Goal: Task Accomplishment & Management: Manage account settings

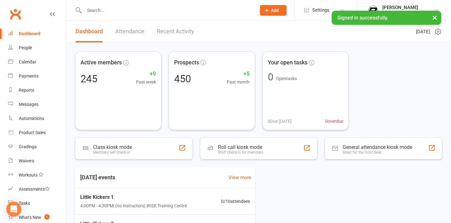
click at [151, 10] on input "text" at bounding box center [167, 10] width 170 height 9
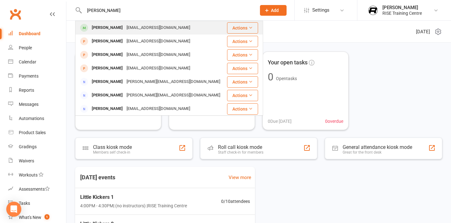
type input "[PERSON_NAME]"
click at [125, 28] on div "[EMAIL_ADDRESS][DOMAIN_NAME]" at bounding box center [158, 27] width 67 height 9
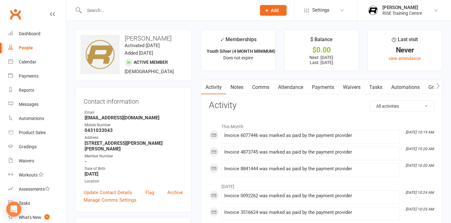
click at [325, 87] on link "Payments" at bounding box center [323, 87] width 31 height 14
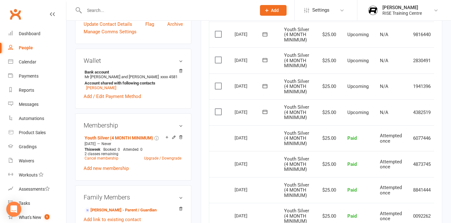
scroll to position [168, 0]
click at [155, 160] on link "Upgrade / Downgrade" at bounding box center [162, 158] width 37 height 4
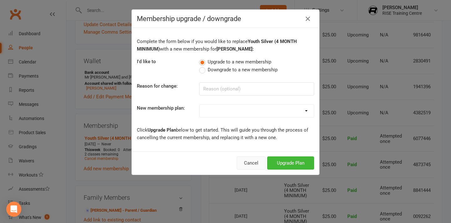
click at [241, 164] on button "Cancel" at bounding box center [251, 162] width 29 height 13
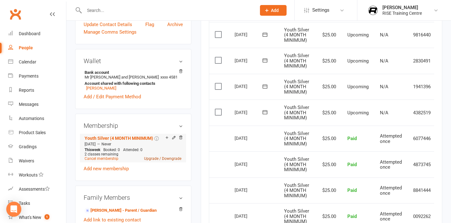
click at [152, 160] on link "Upgrade / Downgrade" at bounding box center [162, 158] width 37 height 4
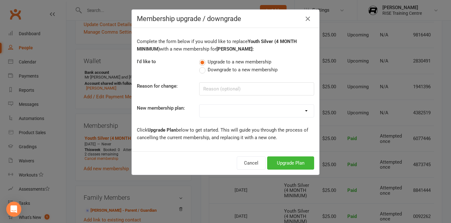
click at [201, 71] on label "Downgrade to a new membership" at bounding box center [238, 70] width 78 height 8
click at [201, 66] on input "Downgrade to a new membership" at bounding box center [201, 66] width 4 height 0
select select "10"
click at [273, 167] on button "Downgrade Plan" at bounding box center [287, 162] width 53 height 13
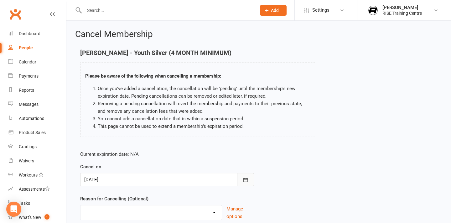
click at [245, 181] on icon "button" at bounding box center [246, 179] width 6 height 6
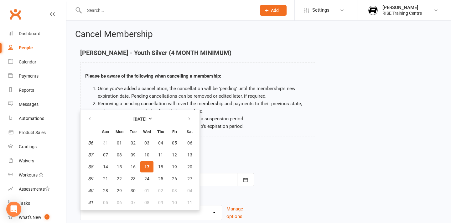
click at [149, 168] on span "17" at bounding box center [146, 166] width 5 height 5
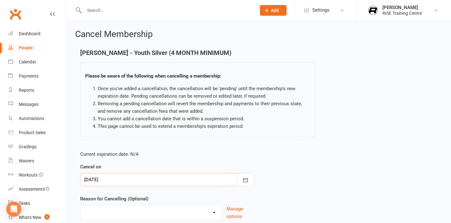
scroll to position [51, 0]
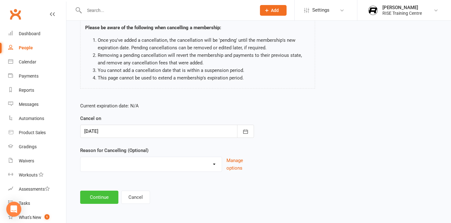
click at [109, 199] on button "Continue" at bounding box center [99, 196] width 38 height 13
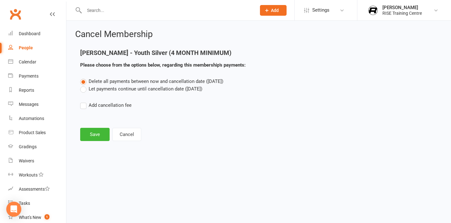
click at [118, 89] on label "Let payments continue until cancellation date ([DATE])" at bounding box center [141, 89] width 122 height 8
click at [84, 85] on input "Let payments continue until cancellation date ([DATE])" at bounding box center [82, 85] width 4 height 0
click at [107, 81] on span "Delete all payments between now and cancellation date ([DATE])" at bounding box center [156, 81] width 135 height 6
click at [84, 77] on input "Delete all payments between now and cancellation date ([DATE])" at bounding box center [82, 77] width 4 height 0
click at [101, 134] on button "Save" at bounding box center [94, 134] width 29 height 13
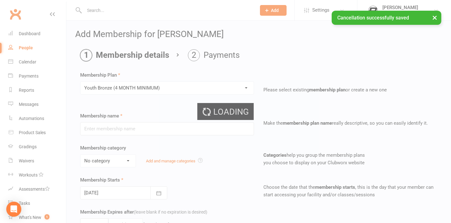
type input "Youth Bronze (4 MONTH MINIMUM)"
select select "1"
type input "0"
type input "1"
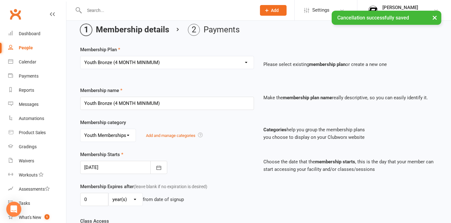
scroll to position [34, 0]
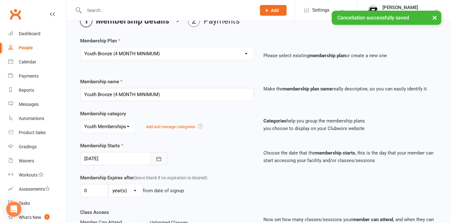
click at [157, 162] on icon "button" at bounding box center [159, 158] width 6 height 6
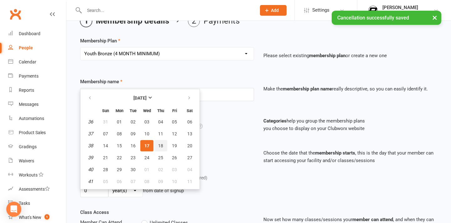
click at [161, 148] on span "18" at bounding box center [160, 145] width 5 height 5
type input "[DATE]"
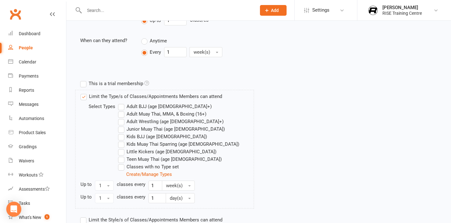
scroll to position [311, 0]
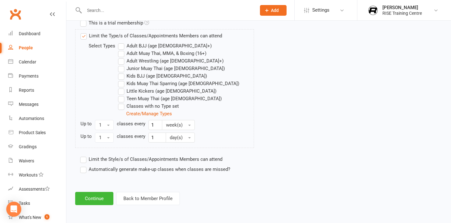
click at [123, 71] on label "Junior Muay Thai (age [DEMOGRAPHIC_DATA])" at bounding box center [171, 69] width 107 height 8
click at [122, 65] on input "Junior Muay Thai (age [DEMOGRAPHIC_DATA])" at bounding box center [120, 65] width 4 height 0
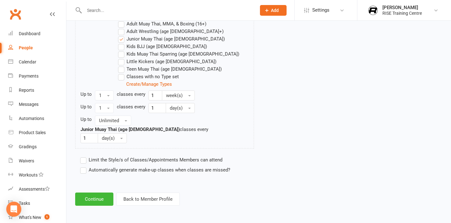
scroll to position [337, 0]
click at [97, 195] on button "Continue" at bounding box center [94, 199] width 38 height 13
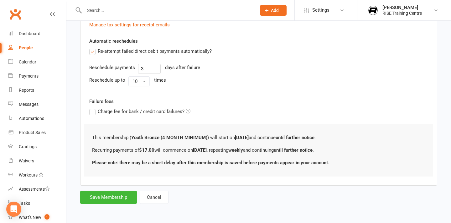
scroll to position [212, 0]
click at [102, 194] on button "Save Membership" at bounding box center [108, 196] width 57 height 13
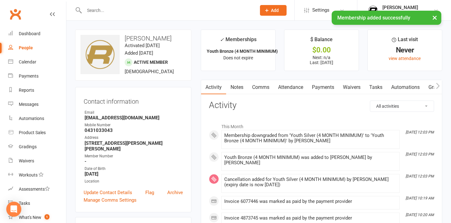
click at [334, 85] on link "Payments" at bounding box center [323, 87] width 31 height 14
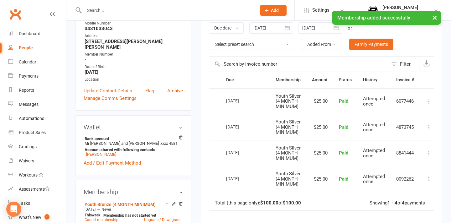
scroll to position [102, 0]
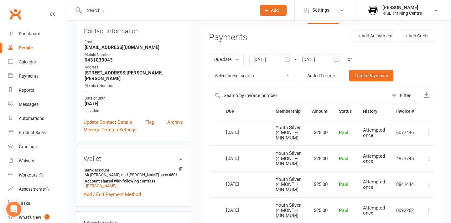
scroll to position [71, 0]
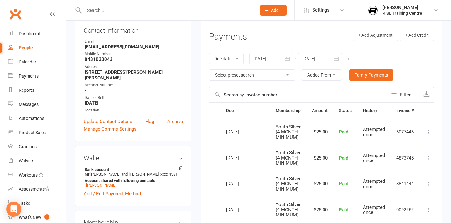
click at [329, 58] on div at bounding box center [320, 58] width 44 height 11
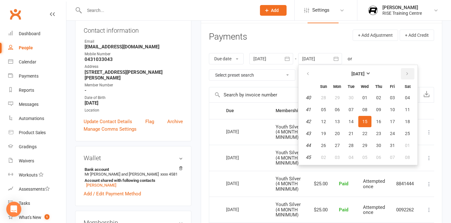
click at [406, 75] on icon "button" at bounding box center [407, 73] width 4 height 5
click at [406, 73] on icon "button" at bounding box center [407, 73] width 4 height 5
click at [380, 104] on button "11" at bounding box center [378, 109] width 13 height 11
type input "11 Dec 2025"
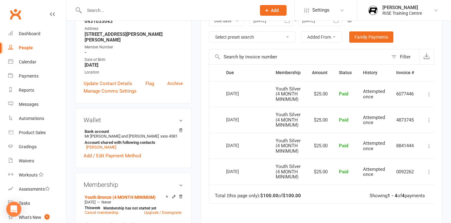
scroll to position [107, 0]
